Goal: Information Seeking & Learning: Learn about a topic

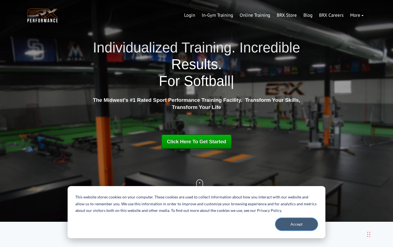
click at [283, 219] on button "Accept" at bounding box center [296, 224] width 42 height 13
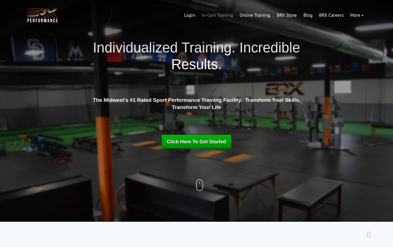
click at [218, 16] on link "In-Gym Training" at bounding box center [217, 15] width 38 height 13
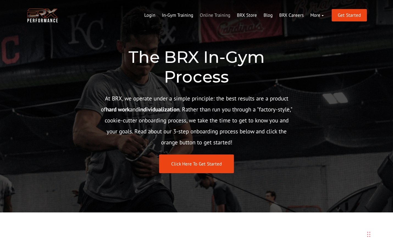
click at [218, 13] on link "Online Training" at bounding box center [214, 15] width 37 height 13
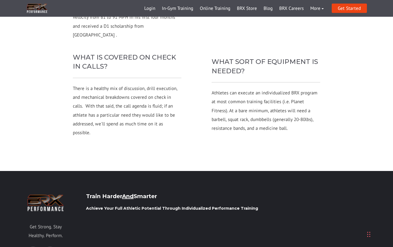
scroll to position [1351, 0]
